Goal: Task Accomplishment & Management: Manage account settings

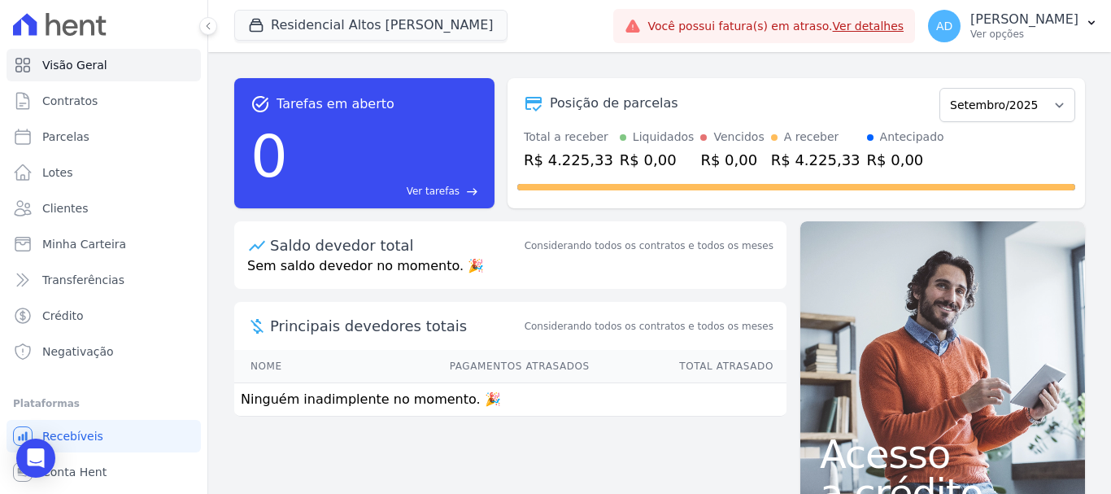
click at [879, 27] on link "Ver detalhes" at bounding box center [869, 26] width 72 height 13
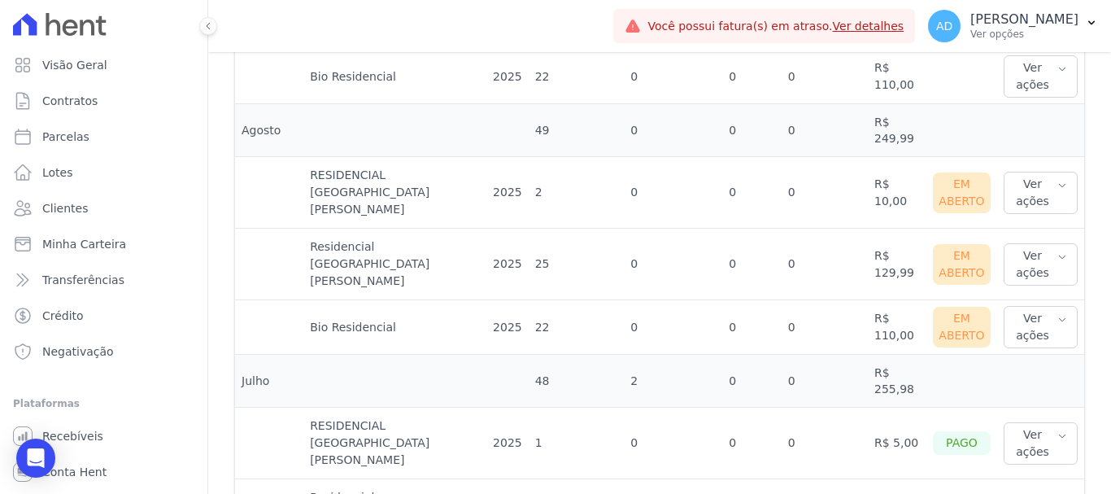
scroll to position [732, 0]
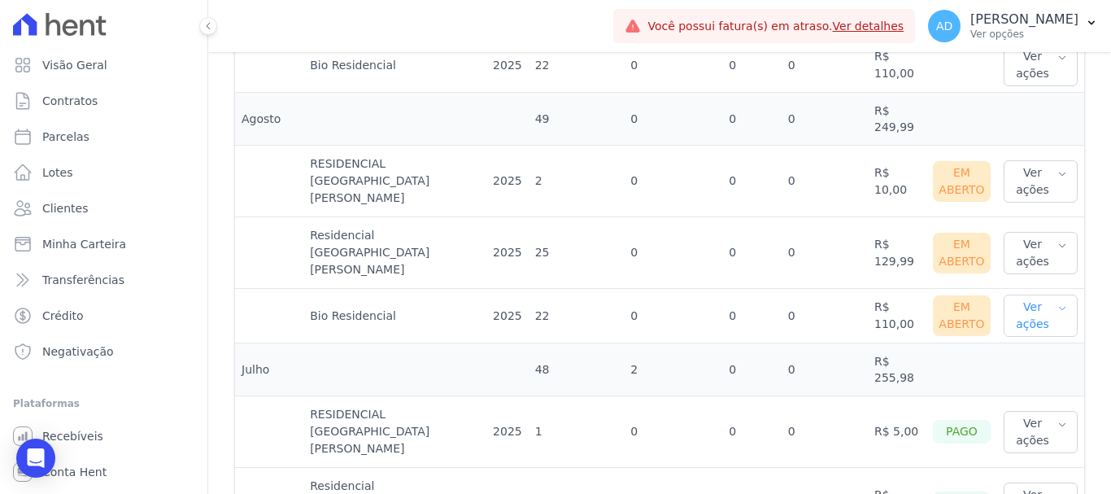
click at [1043, 294] on button "Ver ações" at bounding box center [1041, 315] width 74 height 42
click at [1036, 381] on link "Nota fiscal eletrônica" at bounding box center [1070, 389] width 120 height 17
click at [1035, 360] on link "Ver boleto" at bounding box center [1070, 368] width 120 height 17
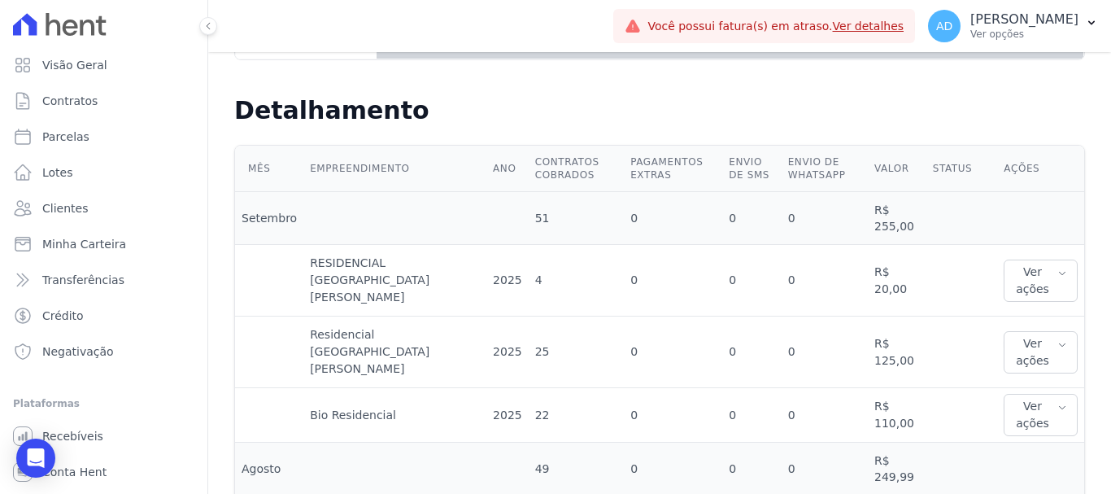
scroll to position [407, 0]
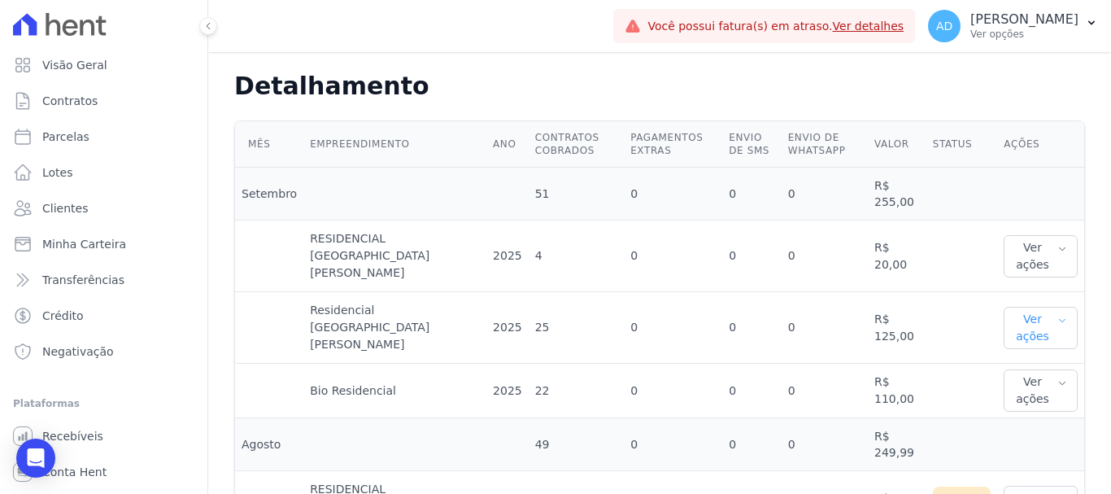
click at [1056, 307] on button "Ver ações" at bounding box center [1041, 328] width 74 height 42
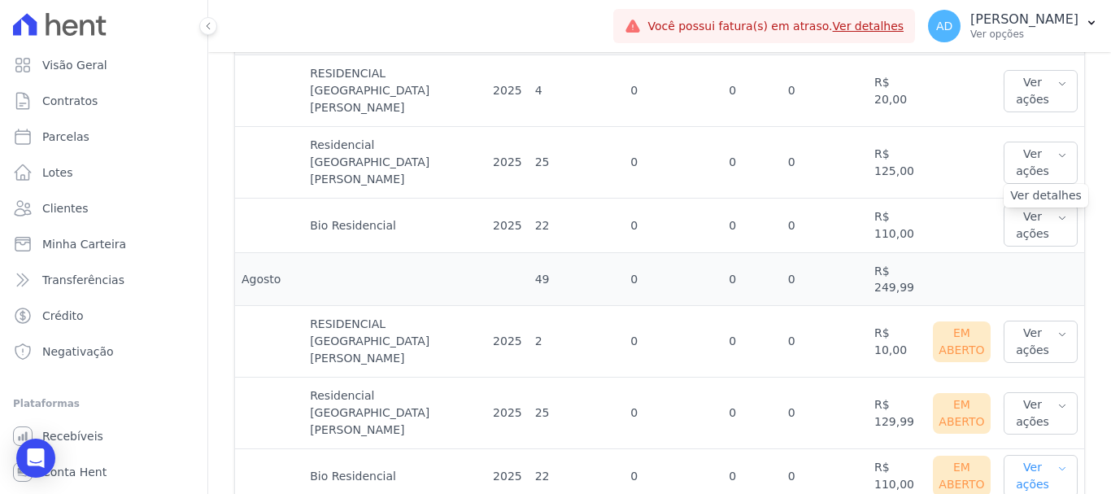
scroll to position [651, 0]
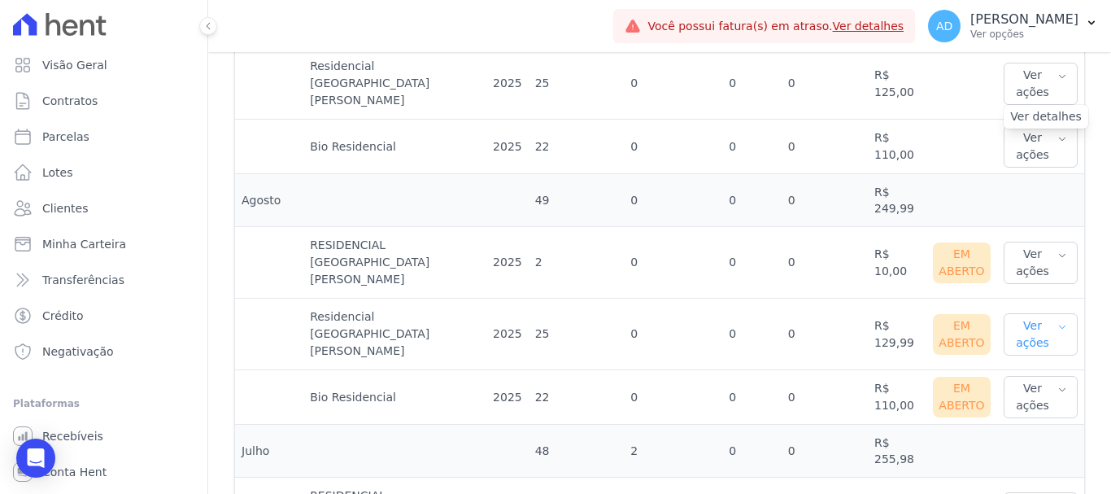
click at [1057, 320] on icon "button" at bounding box center [1062, 326] width 10 height 13
click at [1039, 379] on link "Ver boleto" at bounding box center [1070, 387] width 120 height 17
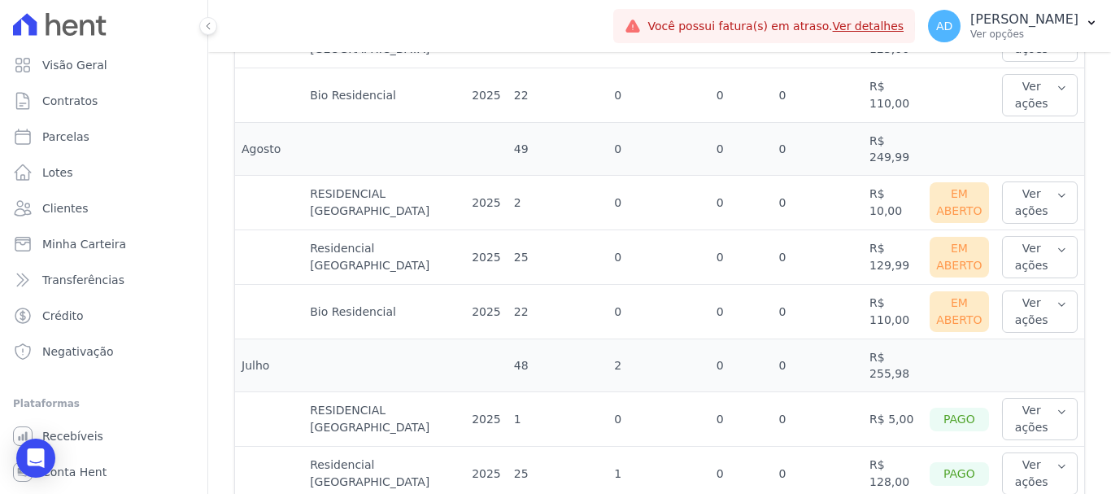
scroll to position [732, 0]
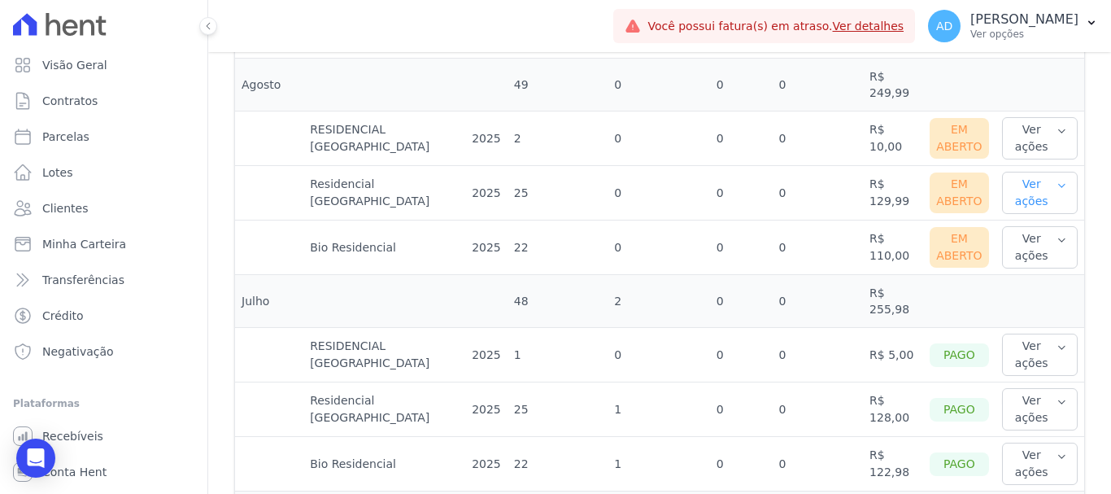
click at [1056, 187] on icon "button" at bounding box center [1061, 185] width 11 height 13
click at [1032, 269] on link "Nota fiscal eletrônica" at bounding box center [1068, 266] width 120 height 17
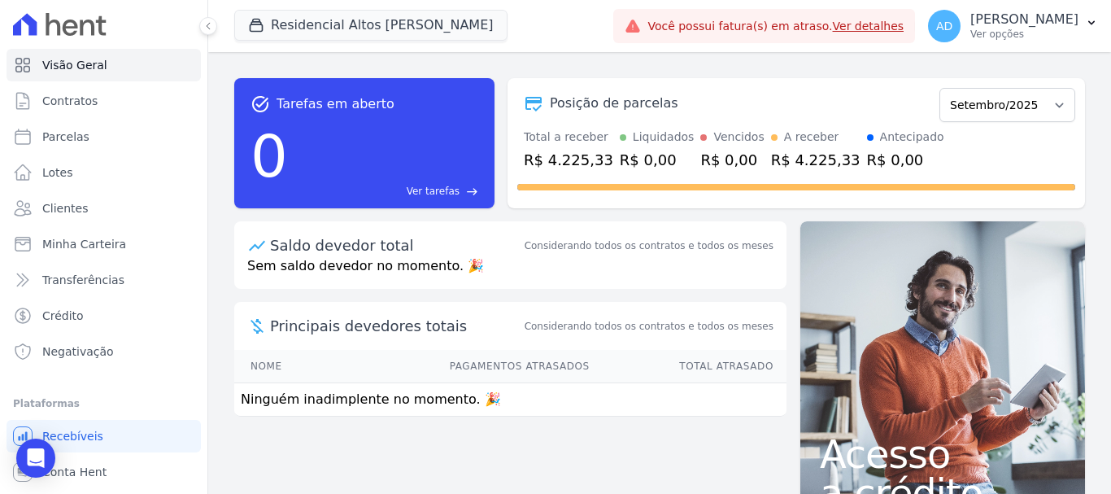
click at [886, 23] on link "Ver detalhes" at bounding box center [869, 26] width 72 height 13
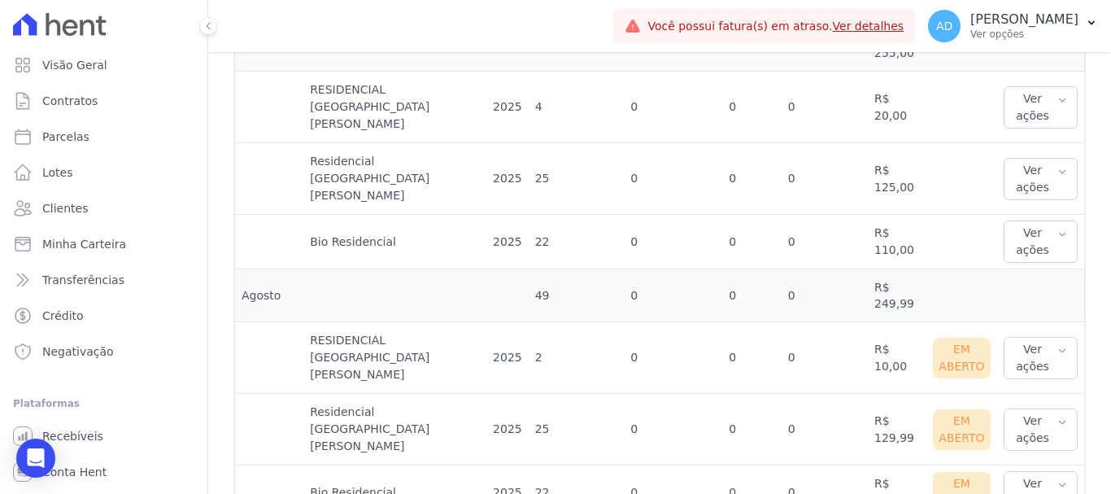
scroll to position [732, 0]
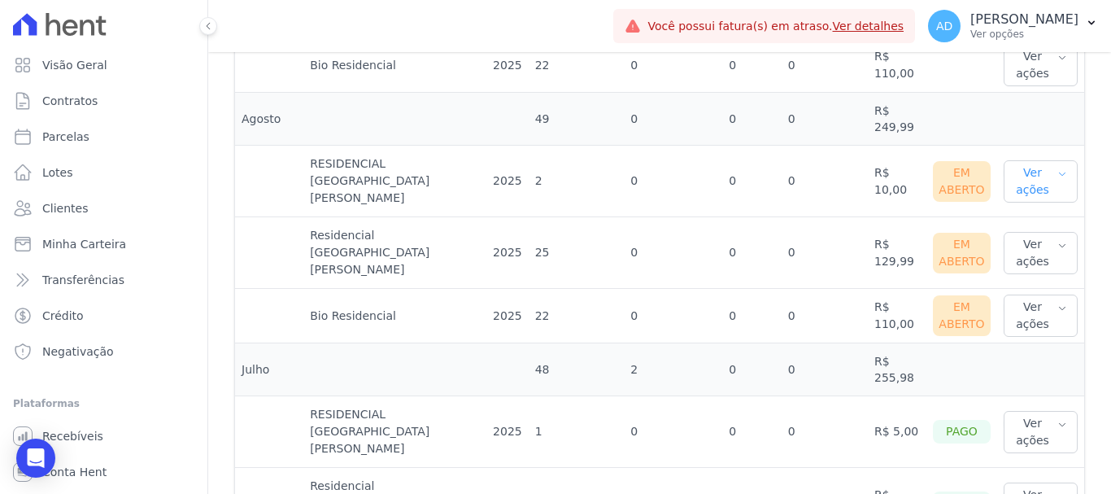
click at [1054, 160] on button "Ver ações" at bounding box center [1041, 181] width 74 height 42
click at [1026, 206] on link "Ver detalhes" at bounding box center [1070, 214] width 120 height 17
